Goal: Task Accomplishment & Management: Complete application form

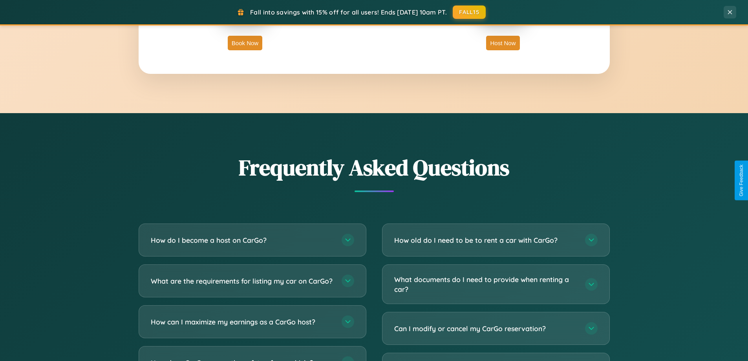
scroll to position [1510, 0]
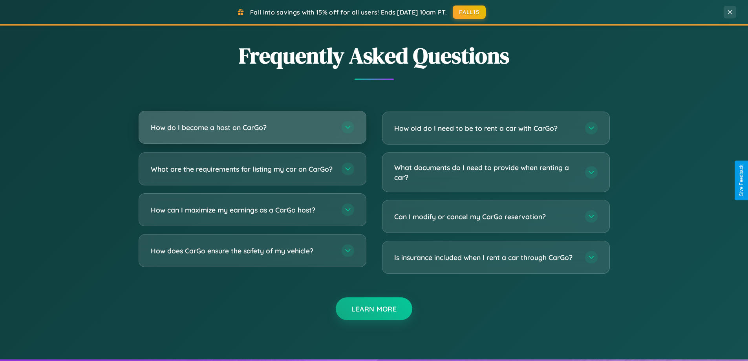
click at [252, 127] on h3 "How do I become a host on CarGo?" at bounding box center [242, 127] width 183 height 10
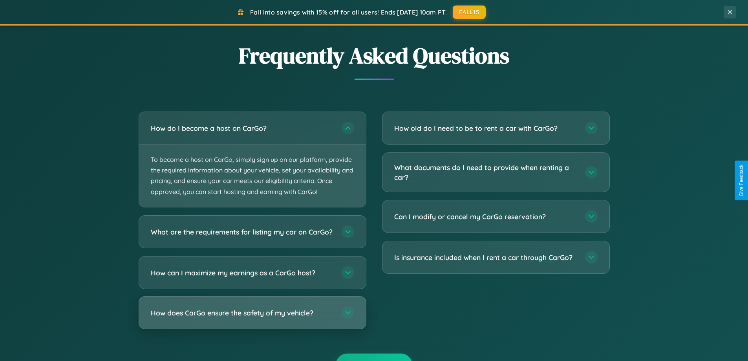
click at [252, 317] on h3 "How does CarGo ensure the safety of my vehicle?" at bounding box center [242, 312] width 183 height 10
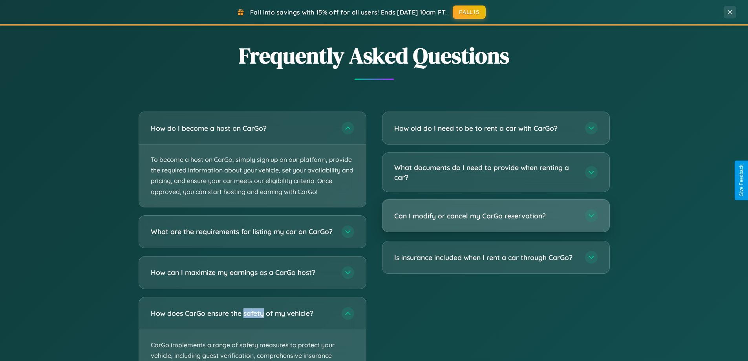
click at [495, 215] on h3 "Can I modify or cancel my CarGo reservation?" at bounding box center [485, 216] width 183 height 10
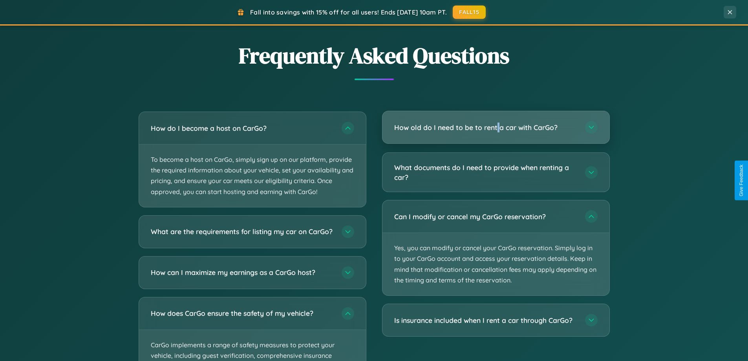
click at [495, 128] on h3 "How old do I need to be to rent a car with CarGo?" at bounding box center [485, 127] width 183 height 10
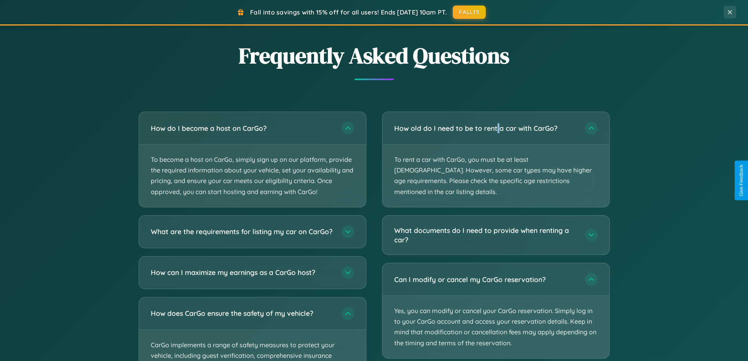
scroll to position [0, 0]
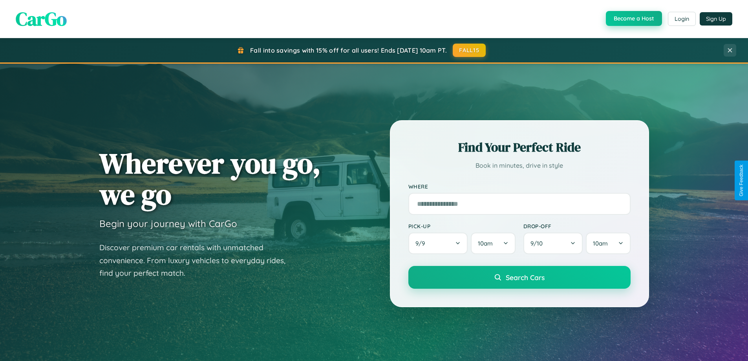
click at [633, 18] on button "Become a Host" at bounding box center [634, 18] width 56 height 15
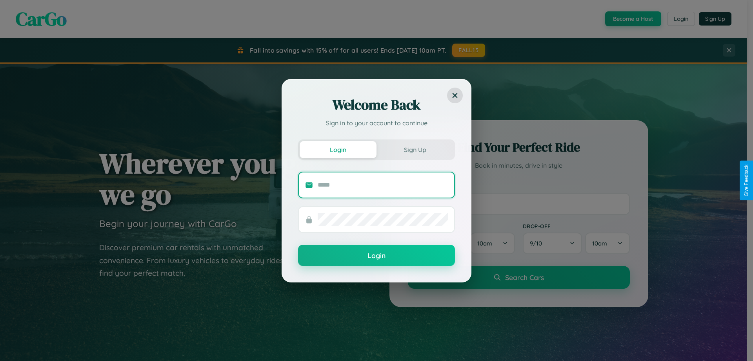
click at [383, 184] on input "text" at bounding box center [383, 185] width 130 height 13
type input "**********"
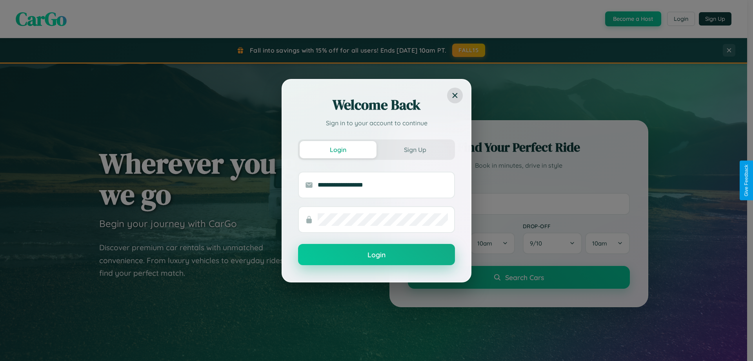
click at [377, 254] on button "Login" at bounding box center [376, 254] width 157 height 21
